Goal: Navigation & Orientation: Find specific page/section

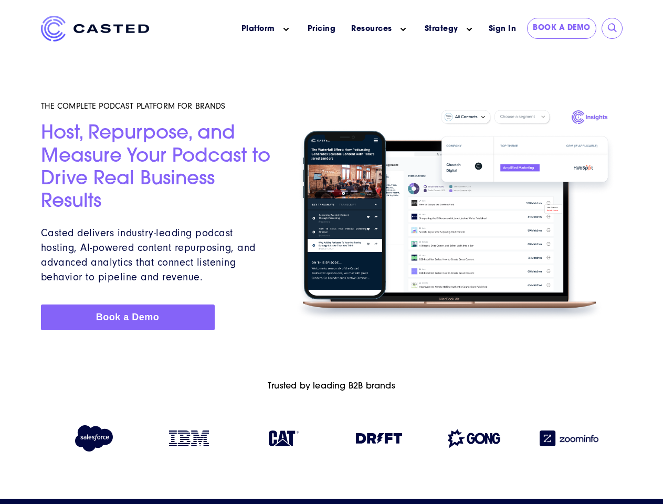
click at [286, 29] on icon "Main menu" at bounding box center [285, 29] width 5 height 5
click at [403, 29] on icon "Main menu" at bounding box center [402, 29] width 5 height 5
click at [441, 29] on link "Strategy" at bounding box center [442, 29] width 34 height 11
click at [469, 29] on icon "Main menu" at bounding box center [468, 29] width 5 height 5
click at [612, 28] on input "submit" at bounding box center [612, 28] width 10 height 10
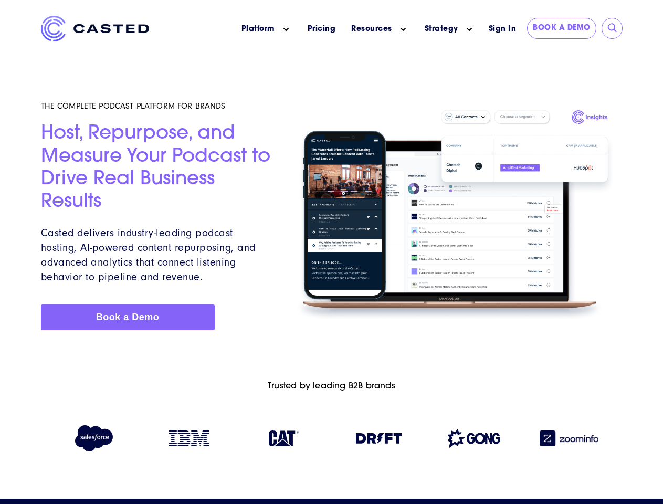
click at [379, 440] on img at bounding box center [379, 438] width 46 height 10
click at [474, 440] on img at bounding box center [474, 438] width 52 height 18
click at [569, 440] on img at bounding box center [568, 438] width 59 height 16
